Goal: Information Seeking & Learning: Understand process/instructions

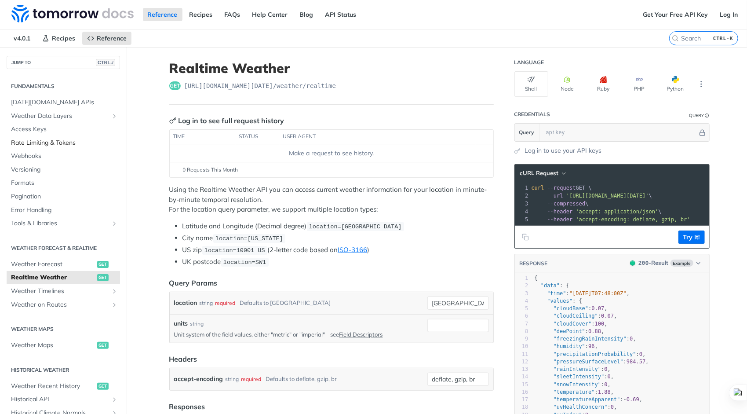
click at [73, 141] on span "Rate Limiting & Tokens" at bounding box center [64, 143] width 107 height 9
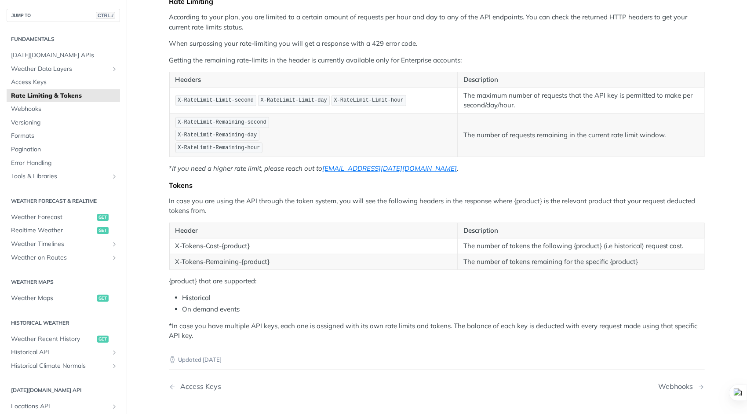
scroll to position [88, 0]
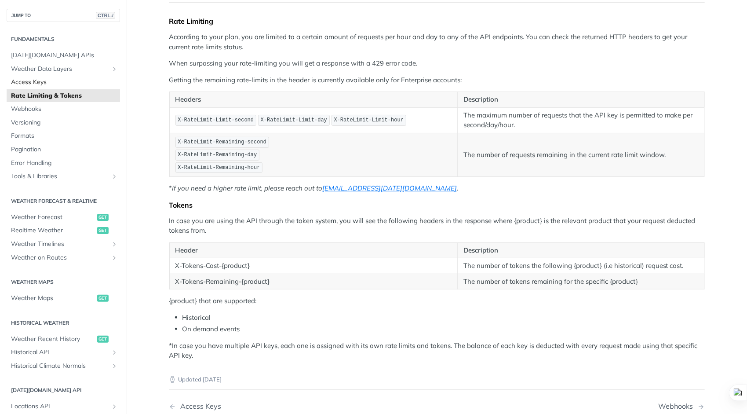
click at [39, 81] on span "Access Keys" at bounding box center [64, 82] width 107 height 9
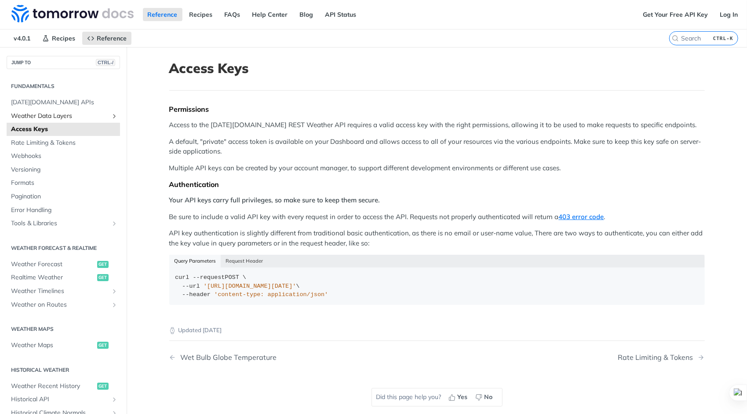
click at [51, 112] on span "Weather Data Layers" at bounding box center [60, 116] width 98 height 9
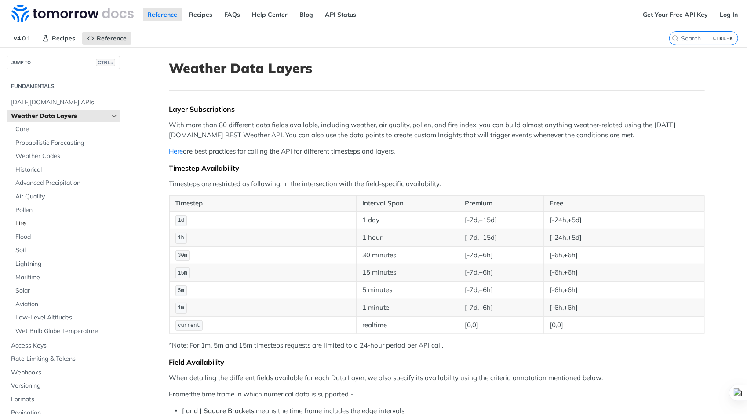
click at [35, 227] on link "Fire" at bounding box center [65, 223] width 109 height 13
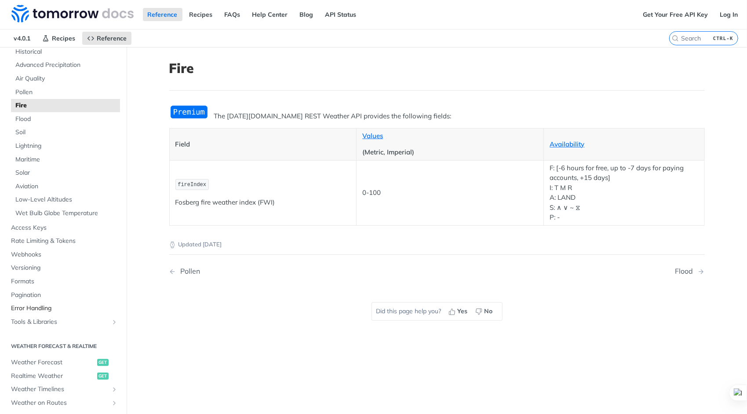
scroll to position [132, 0]
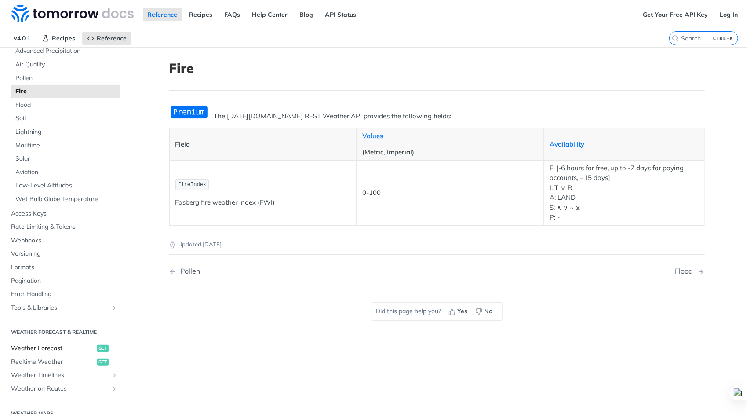
click at [56, 347] on span "Weather Forecast" at bounding box center [53, 348] width 84 height 9
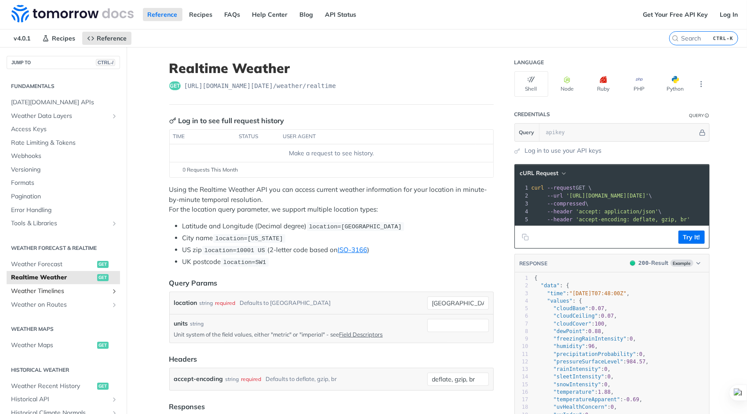
click at [66, 291] on span "Weather Timelines" at bounding box center [60, 291] width 98 height 9
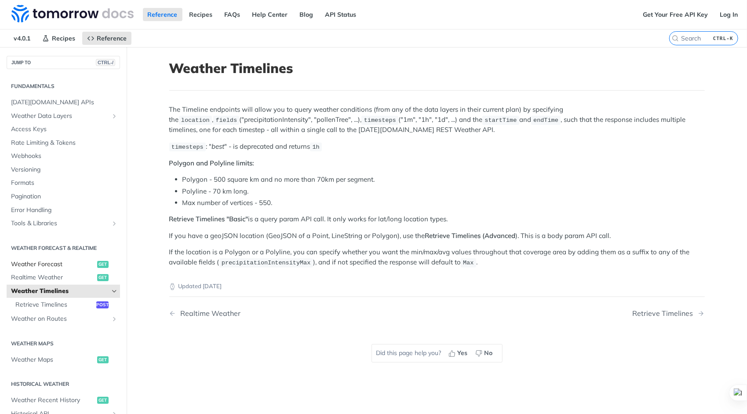
click at [57, 260] on span "Weather Forecast" at bounding box center [53, 264] width 84 height 9
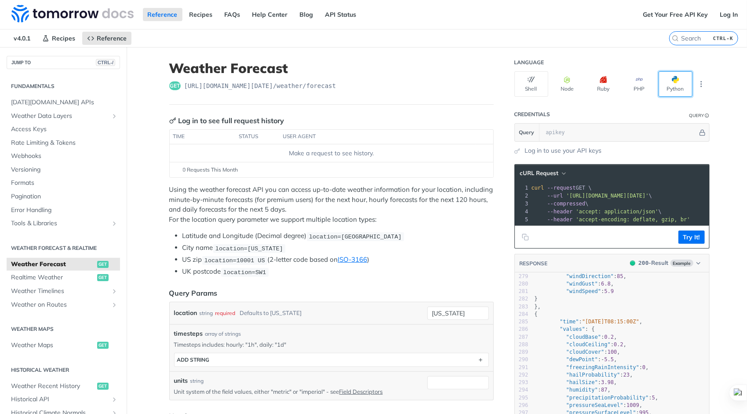
click at [661, 74] on button "Python" at bounding box center [676, 84] width 34 height 26
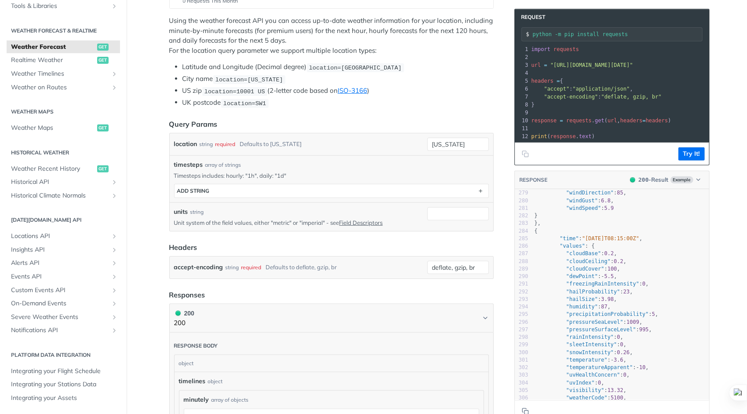
scroll to position [176, 0]
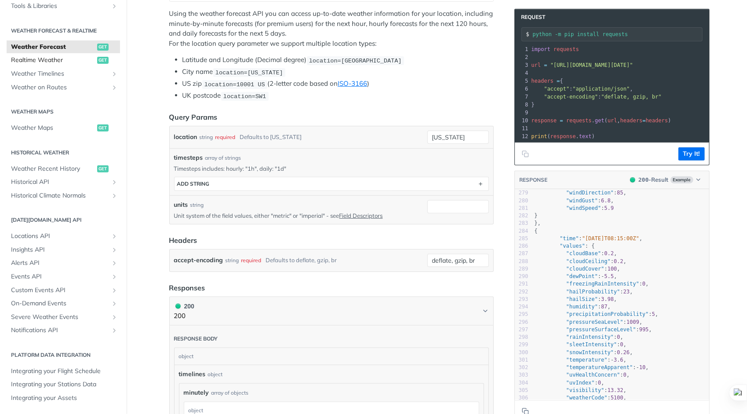
click at [62, 59] on span "Realtime Weather" at bounding box center [53, 60] width 84 height 9
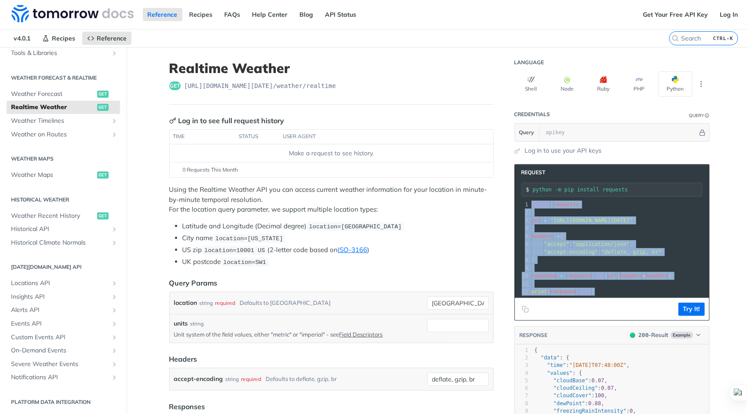
drag, startPoint x: 594, startPoint y: 292, endPoint x: 497, endPoint y: 201, distance: 133.2
copy div "import requests 2 ​ 3 url = "https://api.tomorrow.io/v4/weather/realtime?locati…"
